Goal: Task Accomplishment & Management: Use online tool/utility

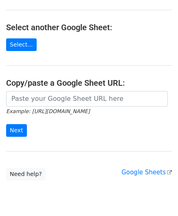
scroll to position [82, 0]
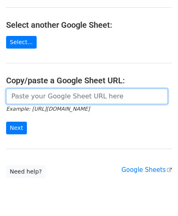
click at [35, 96] on input "url" at bounding box center [87, 97] width 162 height 16
paste input "[URL][DOMAIN_NAME]"
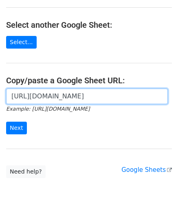
scroll to position [0, 176]
type input "[URL][DOMAIN_NAME]"
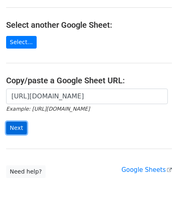
click at [21, 124] on input "Next" at bounding box center [16, 128] width 21 height 13
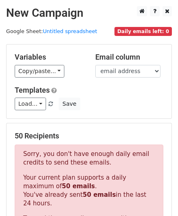
scroll to position [275, 0]
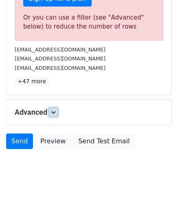
click at [56, 112] on icon at bounding box center [53, 112] width 5 height 5
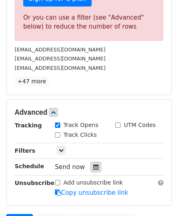
click at [93, 164] on icon at bounding box center [95, 167] width 5 height 6
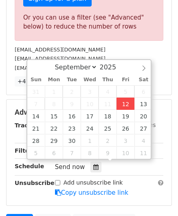
type input "[DATE] 12:00"
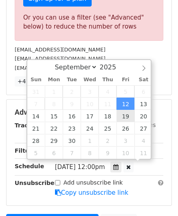
scroll to position [0, 0]
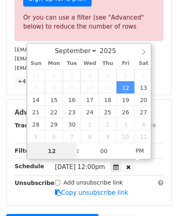
paste input "0"
type input "10"
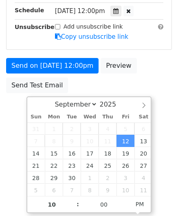
type input "[DATE] 22:00"
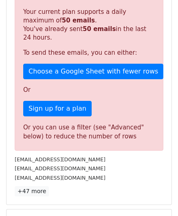
scroll to position [374, 0]
